Goal: Information Seeking & Learning: Understand process/instructions

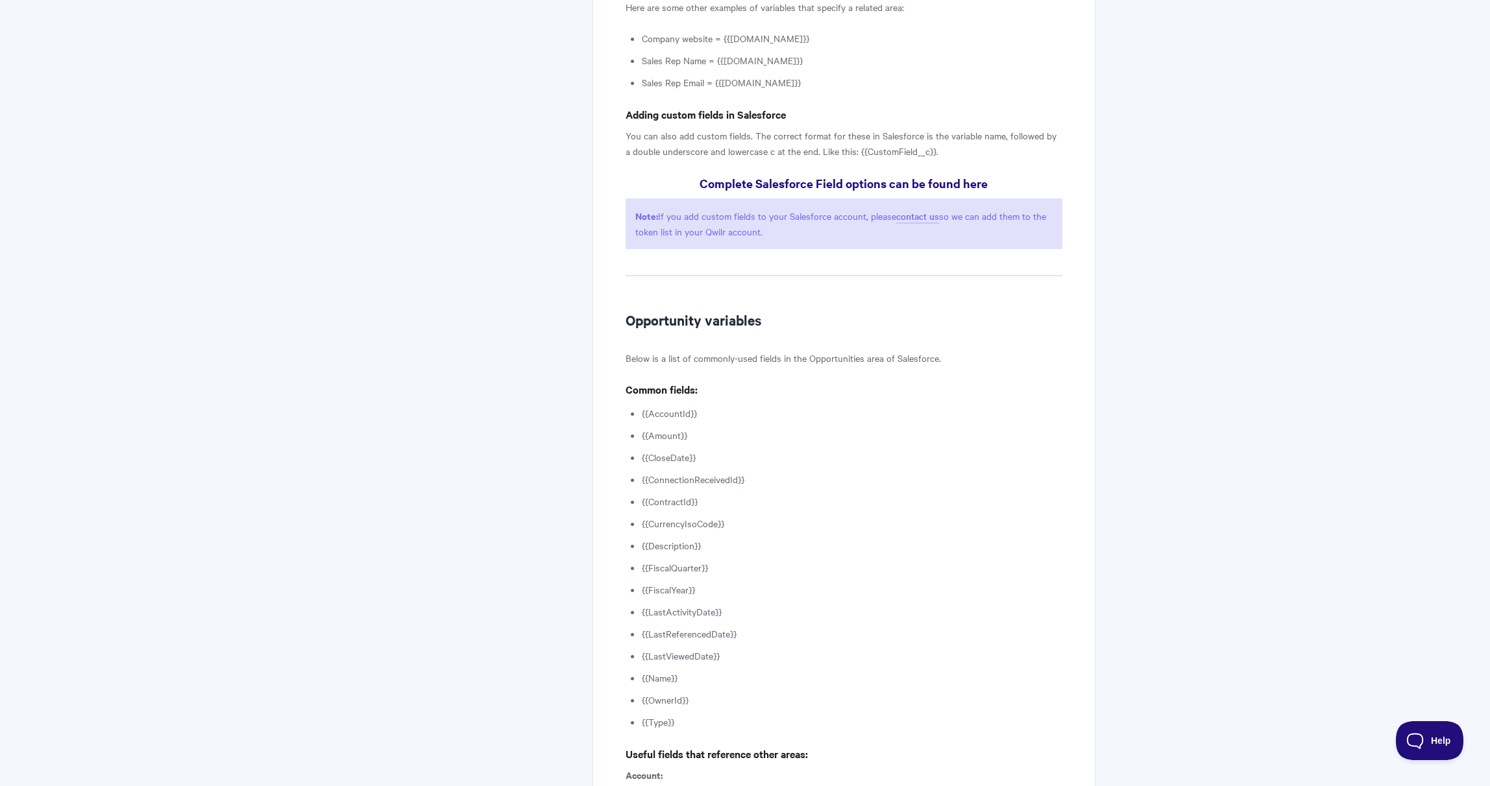
scroll to position [1215, 0]
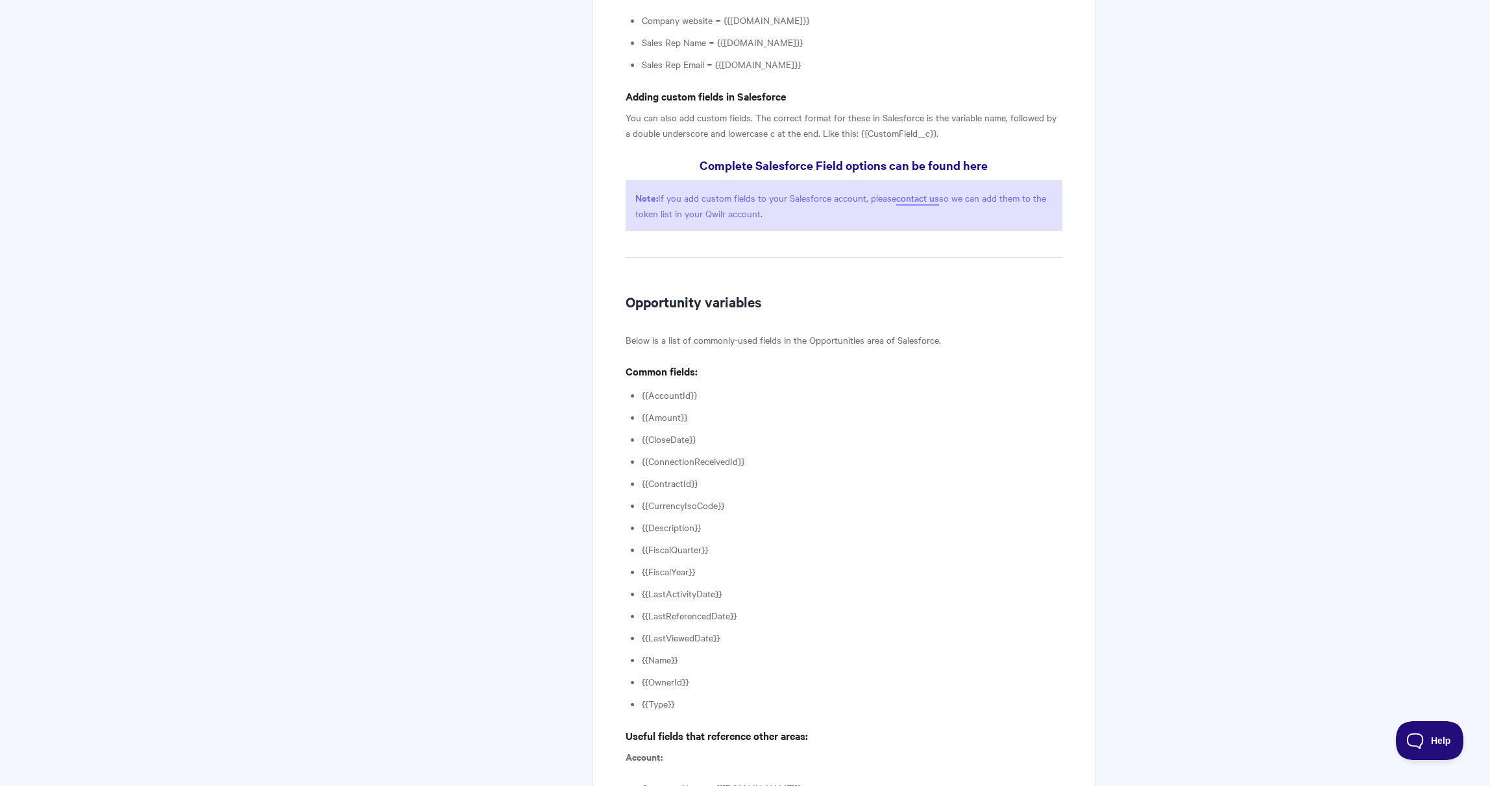
click at [923, 193] on link "contact us" at bounding box center [917, 198] width 43 height 14
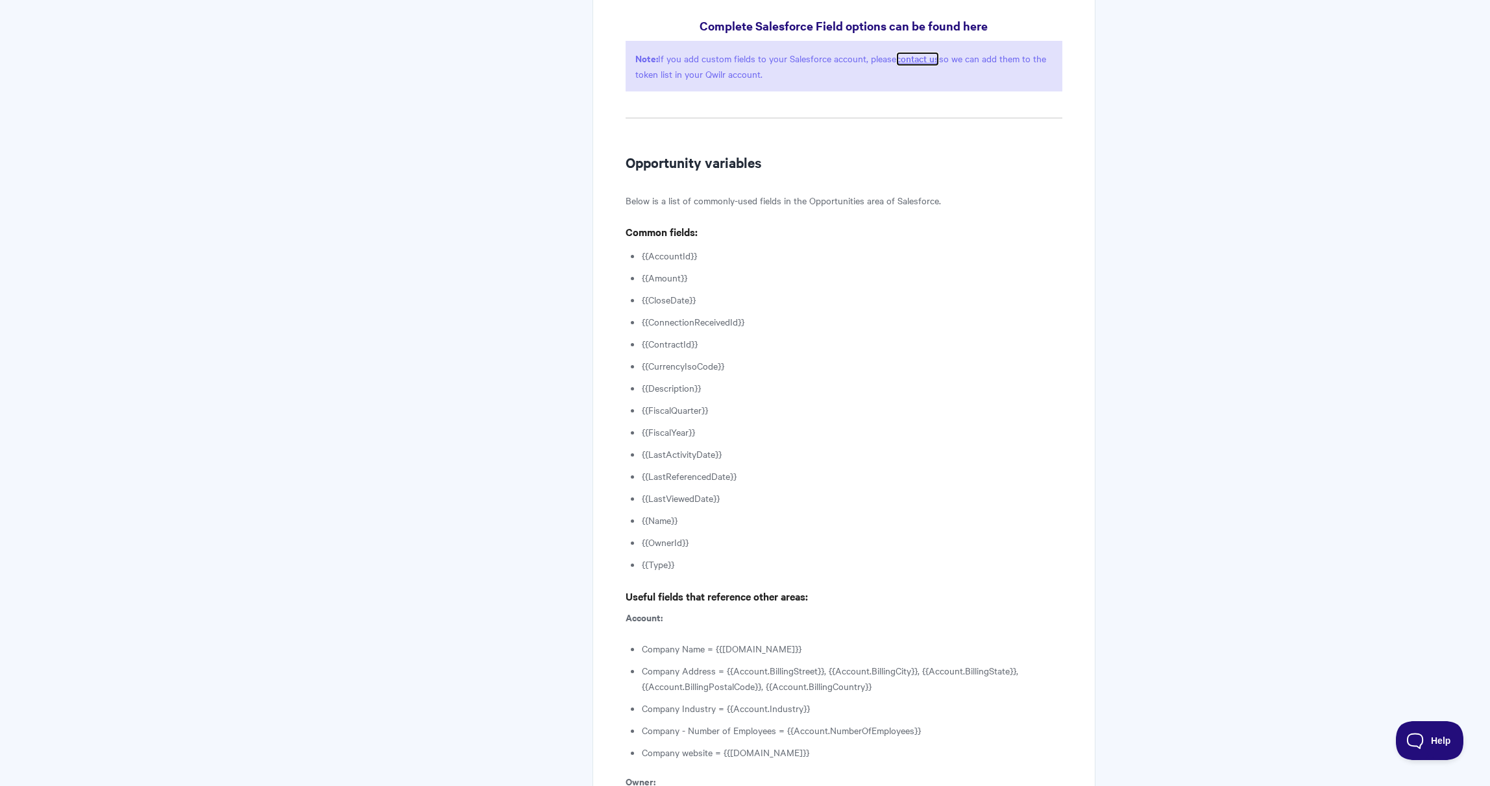
scroll to position [1354, 0]
drag, startPoint x: 694, startPoint y: 274, endPoint x: 639, endPoint y: 276, distance: 55.2
copy li "{{Amount}}"
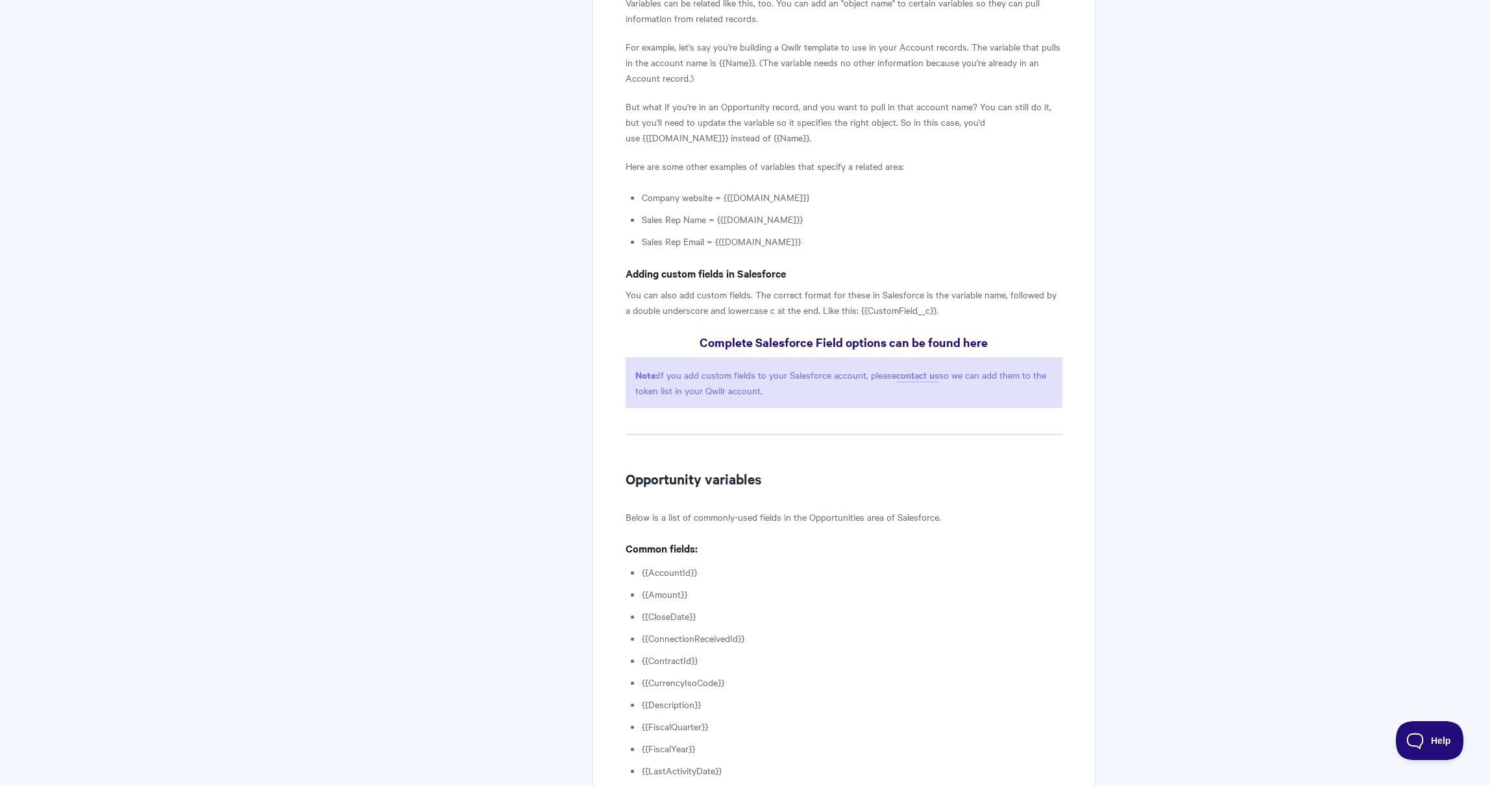
click at [995, 276] on h4 "Adding custom fields in Salesforce" at bounding box center [843, 273] width 437 height 16
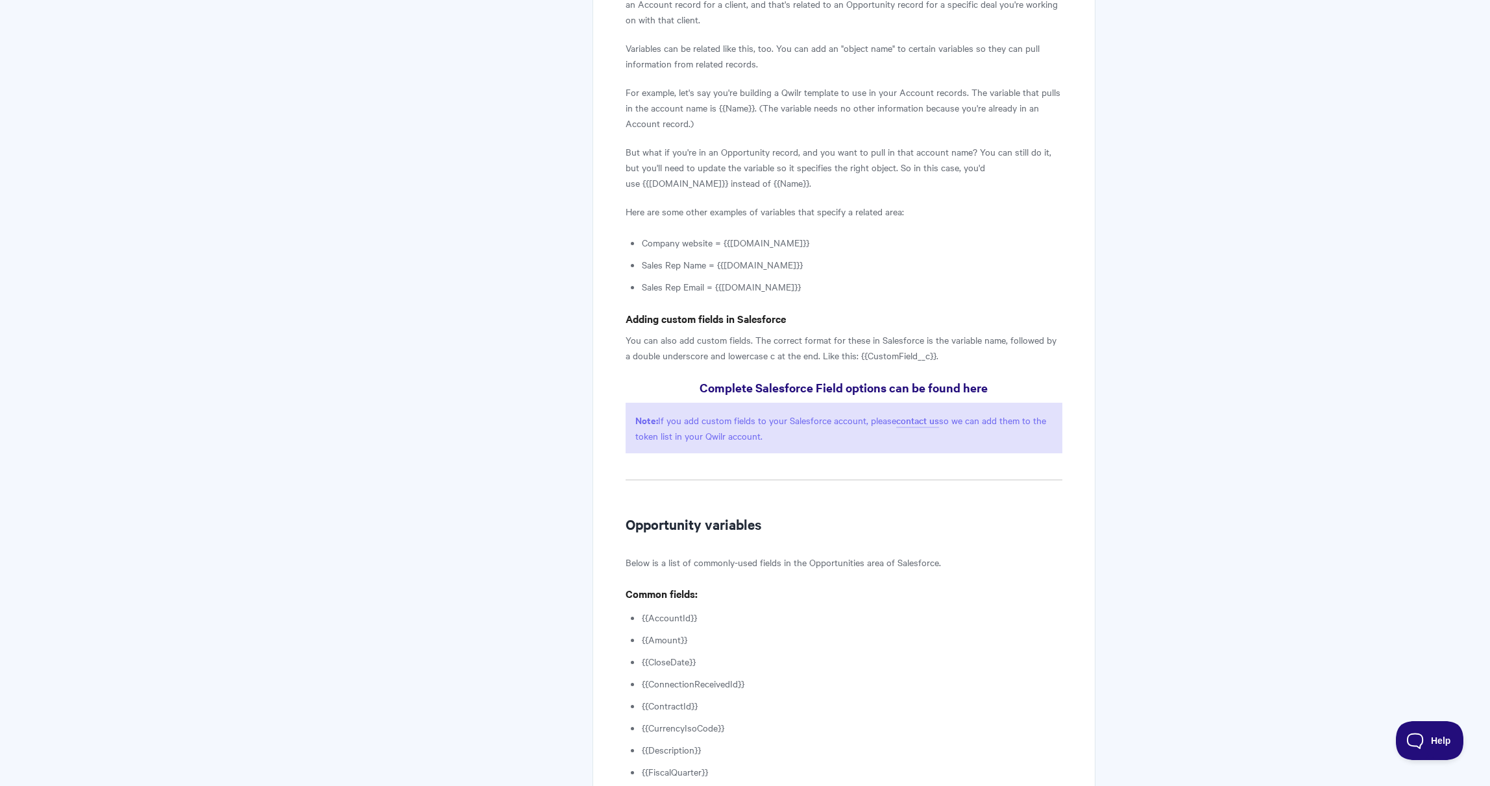
scroll to position [1010, 0]
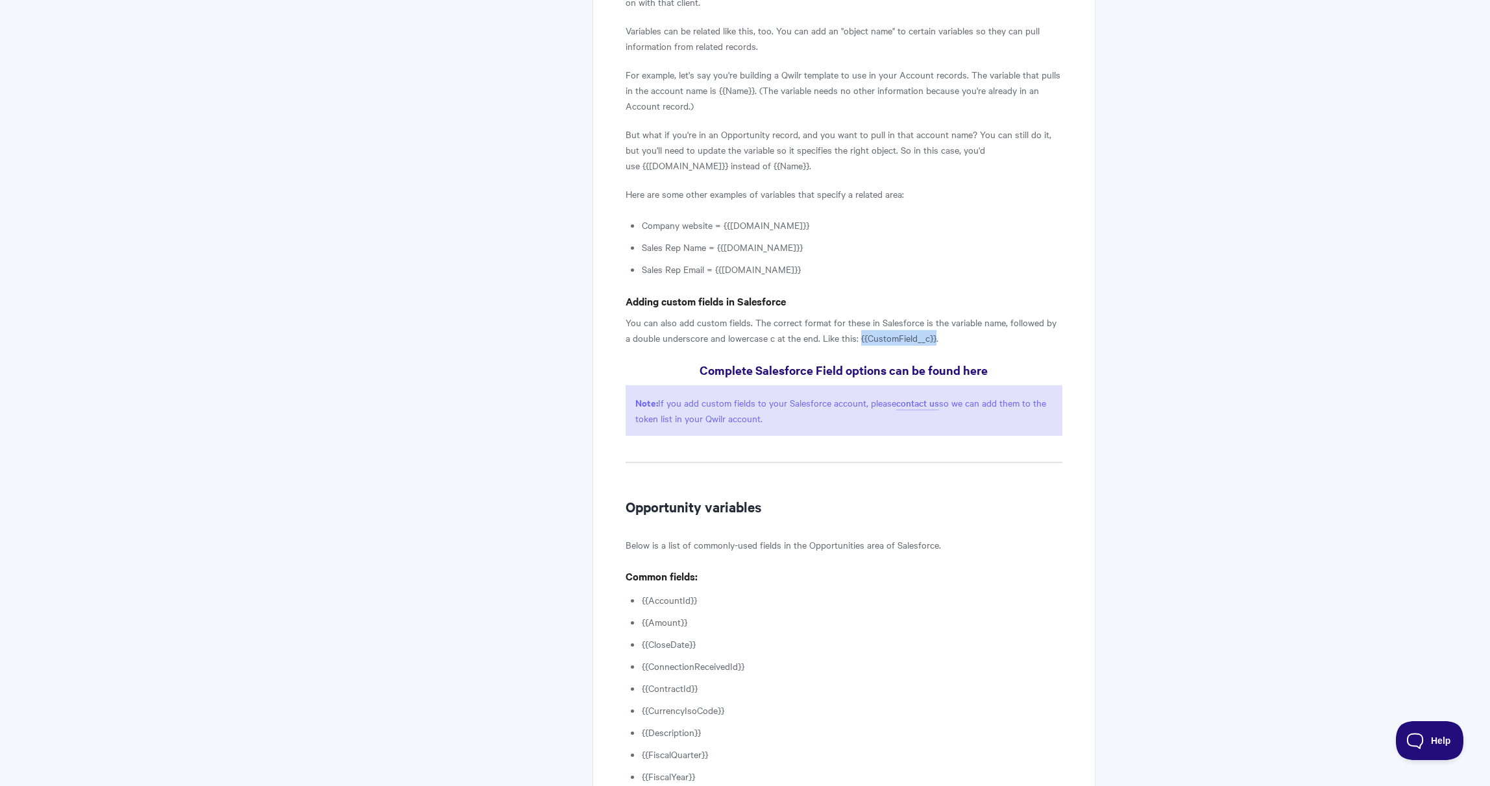
drag, startPoint x: 852, startPoint y: 337, endPoint x: 928, endPoint y: 340, distance: 76.6
click at [928, 340] on p "You can also add custom fields. The correct format for these in Salesforce is t…" at bounding box center [843, 330] width 437 height 31
copy p "{{CustomField__c}}"
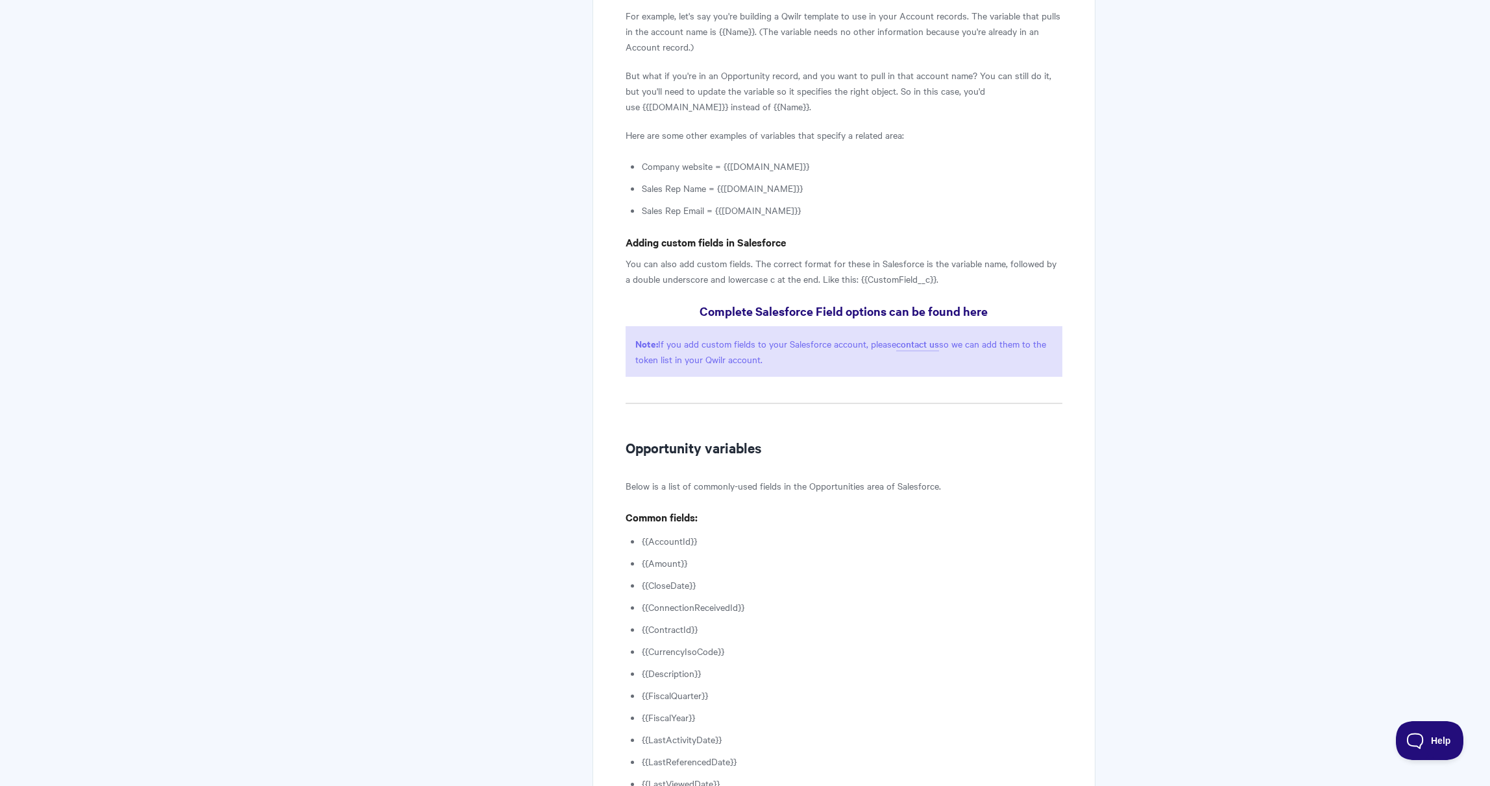
scroll to position [1072, 0]
